Goal: Information Seeking & Learning: Learn about a topic

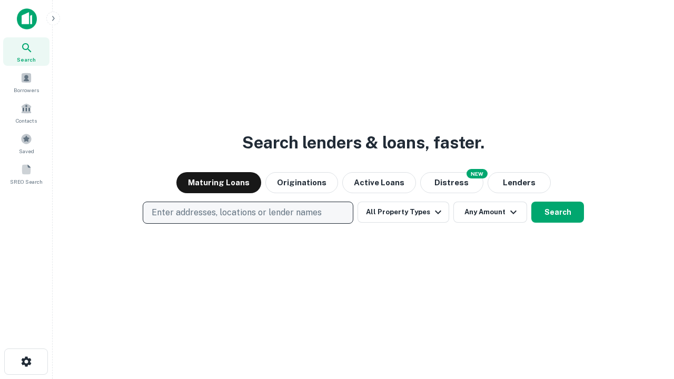
click at [247, 213] on p "Enter addresses, locations or lender names" at bounding box center [237, 212] width 170 height 13
type input "**********"
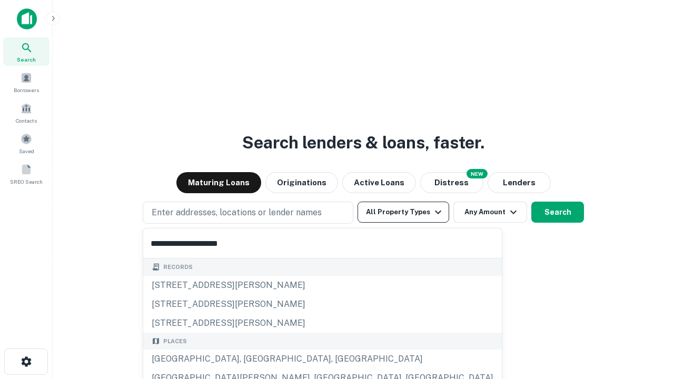
click at [252, 359] on div "[GEOGRAPHIC_DATA], [GEOGRAPHIC_DATA], [GEOGRAPHIC_DATA]" at bounding box center [322, 358] width 358 height 19
click at [403, 212] on button "All Property Types" at bounding box center [403, 212] width 92 height 21
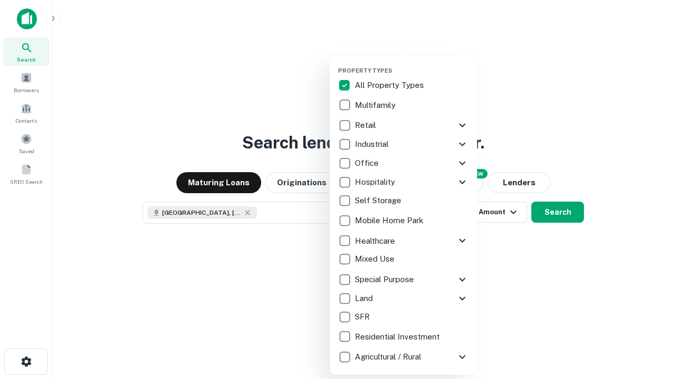
click at [411, 64] on button "button" at bounding box center [411, 64] width 147 height 1
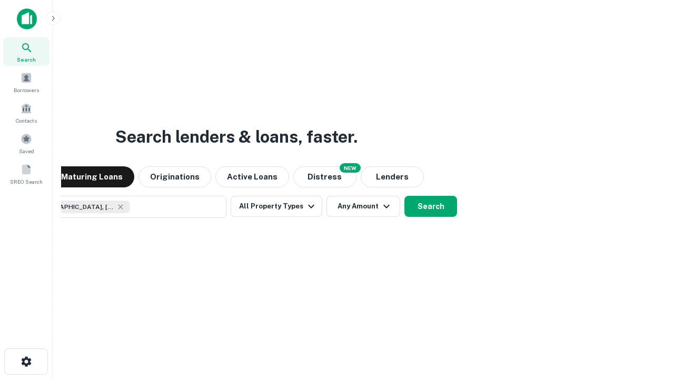
scroll to position [17, 0]
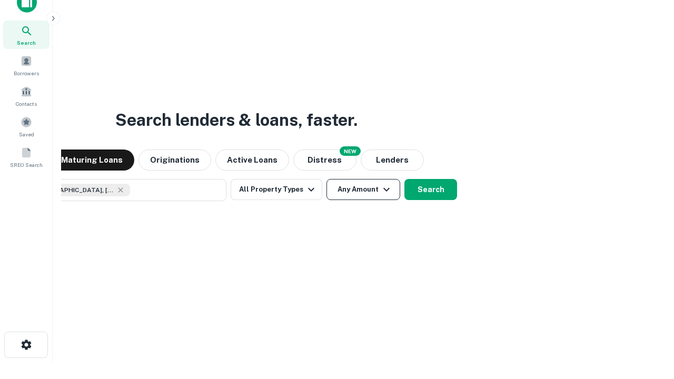
click at [326, 179] on button "Any Amount" at bounding box center [363, 189] width 74 height 21
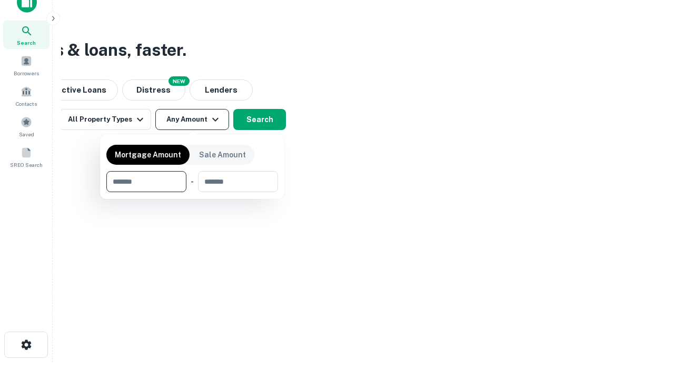
type input "*******"
click at [192, 192] on button "button" at bounding box center [192, 192] width 172 height 1
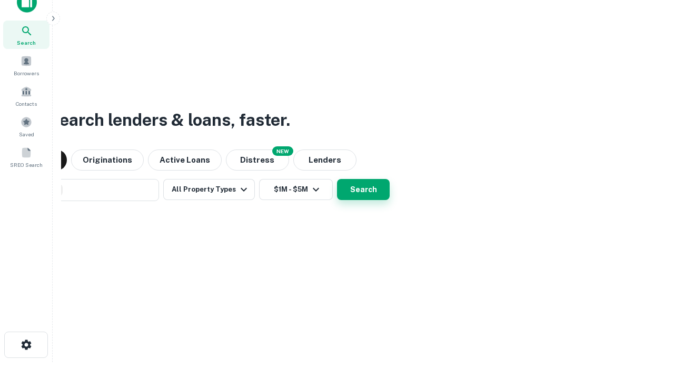
click at [337, 179] on button "Search" at bounding box center [363, 189] width 53 height 21
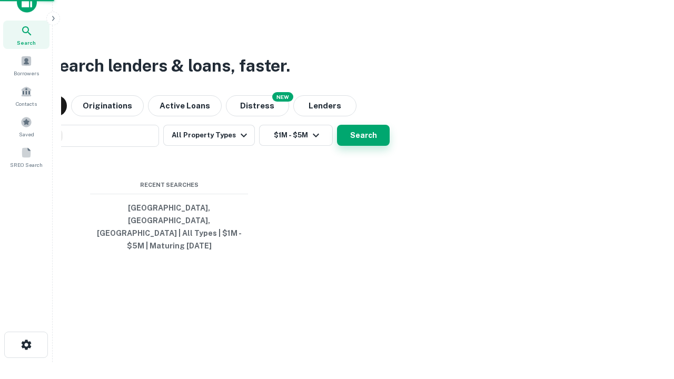
scroll to position [34, 298]
